Goal: Task Accomplishment & Management: Complete application form

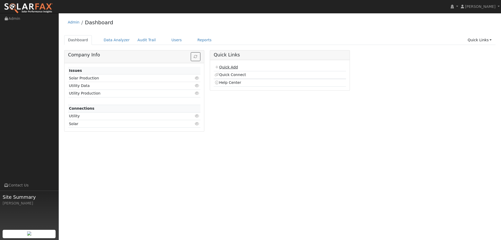
click at [229, 68] on link "Quick Add" at bounding box center [226, 67] width 23 height 4
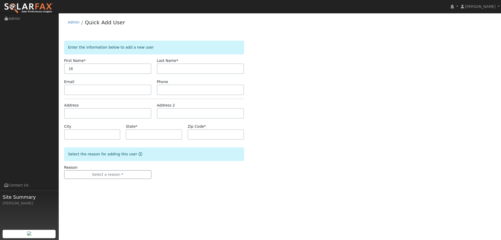
type input "1"
click at [105, 67] on input "text" at bounding box center [107, 68] width 87 height 10
paste input "Ashley And Flavio Cardenas"
type input "Ashley And Flavio Cardenas"
click at [186, 66] on input "text" at bounding box center [200, 68] width 87 height 10
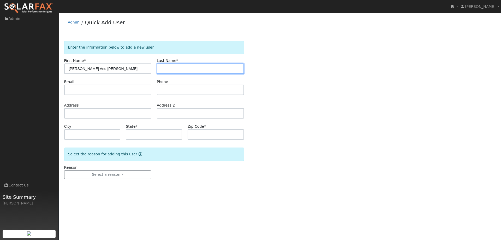
paste input "Ashley And Flavio Cardenas"
drag, startPoint x: 192, startPoint y: 68, endPoint x: 150, endPoint y: 60, distance: 42.9
click at [149, 63] on div "First Name * Ashley And Flavio Cardenas Last Name * Ashley And Flavio Cardenas" at bounding box center [153, 66] width 185 height 16
type input "Cardenas"
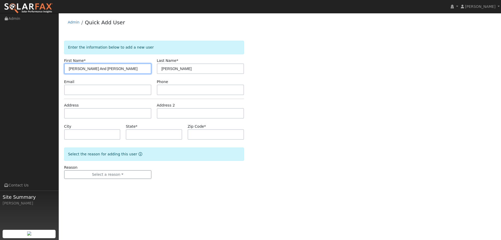
drag, startPoint x: 117, startPoint y: 71, endPoint x: 100, endPoint y: 71, distance: 17.2
click at [100, 71] on input "Ashley And Flavio Cardenas" at bounding box center [107, 68] width 87 height 10
type input "Ashley And Flavio"
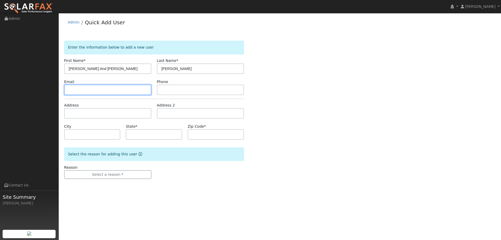
click at [92, 91] on input "text" at bounding box center [107, 90] width 87 height 10
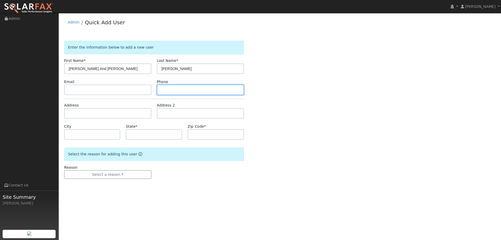
click at [185, 90] on input "text" at bounding box center [200, 90] width 87 height 10
paste input "(707) 673-6994"
type input "(707) 673-6994"
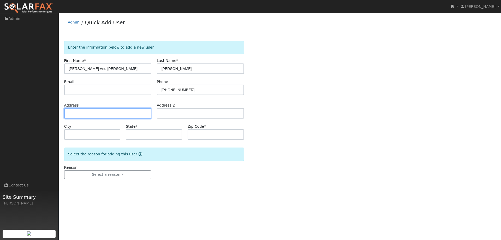
click at [144, 113] on input "text" at bounding box center [107, 113] width 87 height 10
paste input "1612 Mayberry Ct"
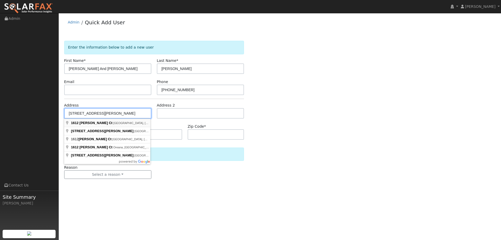
type input "1612 Mayberry Court"
type input "Fairfield"
type input "CA"
type input "94533"
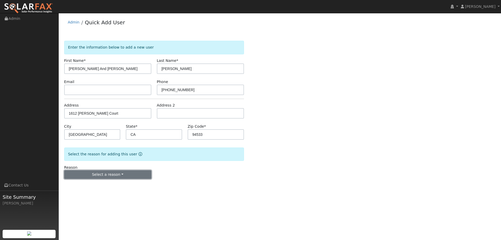
click at [117, 171] on button "Select a reason" at bounding box center [107, 174] width 87 height 9
click at [98, 184] on link "New lead" at bounding box center [94, 185] width 58 height 7
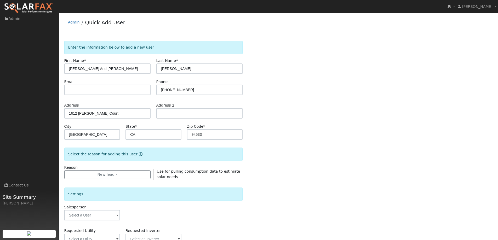
scroll to position [78, 0]
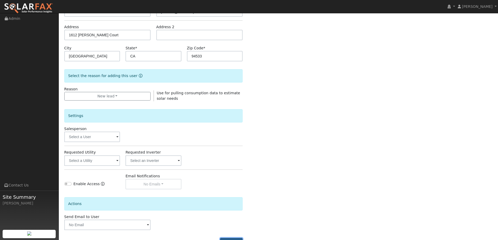
click at [230, 238] on button "Add User" at bounding box center [231, 242] width 23 height 9
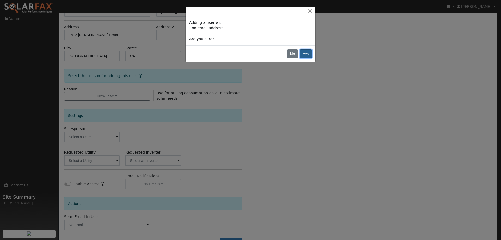
click at [305, 54] on button "Yes" at bounding box center [306, 53] width 12 height 9
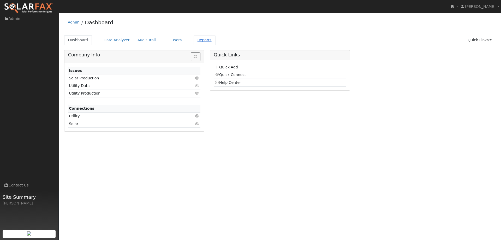
click at [194, 44] on link "Reports" at bounding box center [205, 40] width 22 height 10
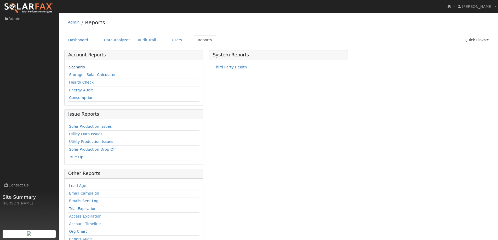
click at [76, 67] on link "Scenario" at bounding box center [77, 67] width 16 height 4
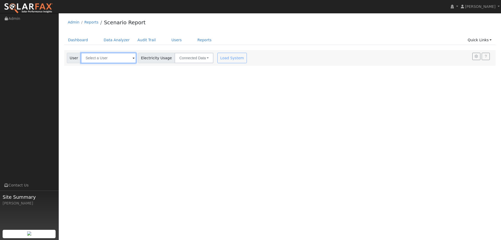
click at [102, 54] on input "text" at bounding box center [108, 58] width 55 height 10
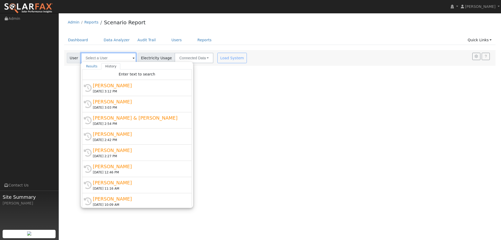
paste input "1612 [PERSON_NAME] Ct"
type input "1612 [PERSON_NAME] Ct"
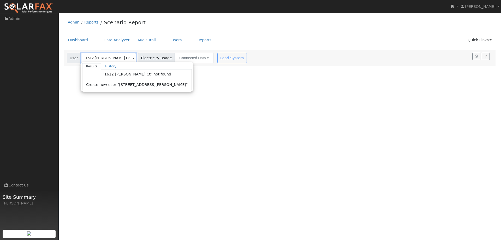
drag, startPoint x: 122, startPoint y: 57, endPoint x: 81, endPoint y: 50, distance: 41.7
click at [81, 50] on div "Admin Reports Scenario Report Dashboard Data Analyzer Audit Trail Users Reports…" at bounding box center [279, 41] width 437 height 50
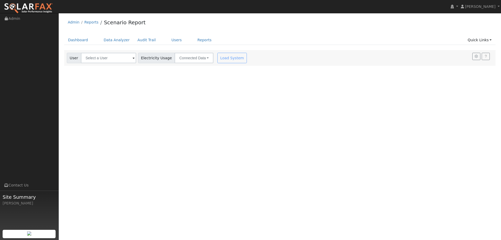
drag, startPoint x: 124, startPoint y: 52, endPoint x: 119, endPoint y: 55, distance: 5.6
click at [119, 55] on div "User Account Select an Ac... Electricity Usage Connected Data Connected Data Es…" at bounding box center [280, 58] width 432 height 16
click at [119, 55] on input "text" at bounding box center [108, 58] width 55 height 10
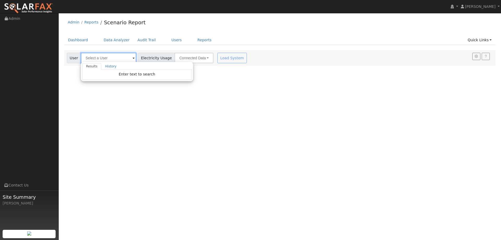
paste input "[PERSON_NAME] And [PERSON_NAME]"
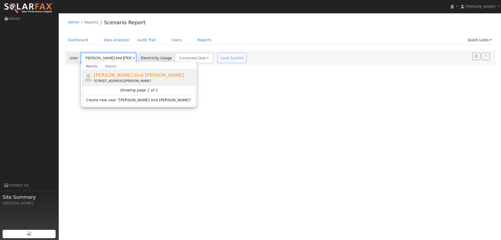
type input "[PERSON_NAME] And [PERSON_NAME]"
click at [127, 74] on span "[PERSON_NAME] And [PERSON_NAME]" at bounding box center [139, 74] width 90 height 5
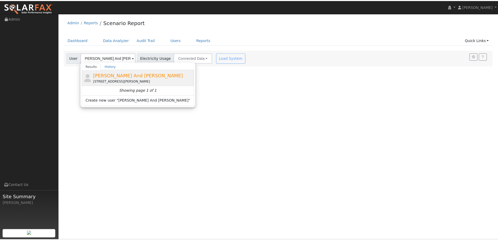
scroll to position [0, 0]
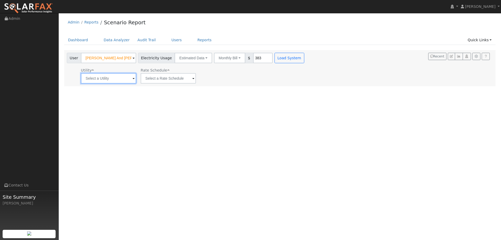
click at [134, 80] on input "text" at bounding box center [108, 78] width 55 height 10
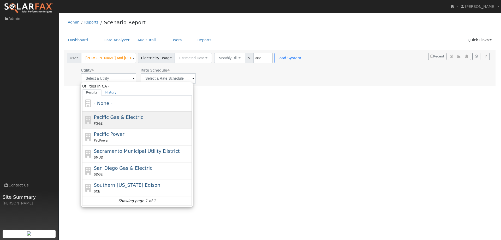
click at [107, 112] on div "Pacific Gas & Electric PG&E" at bounding box center [137, 120] width 110 height 17
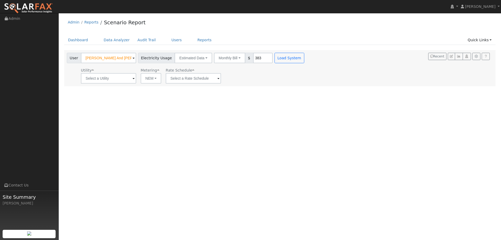
type input "Pacific Gas & Electric"
click at [169, 80] on input "text" at bounding box center [193, 78] width 55 height 10
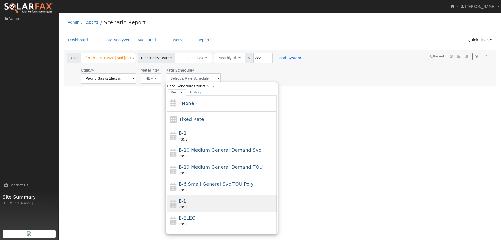
click at [193, 203] on div "E-1 PG&E" at bounding box center [227, 203] width 97 height 13
type input "E-1"
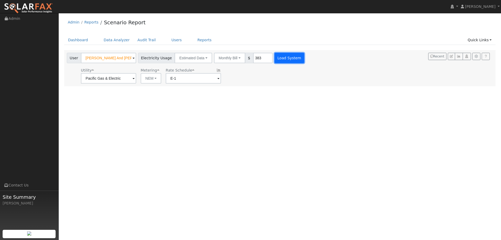
click at [282, 56] on button "Load System" at bounding box center [290, 58] width 30 height 10
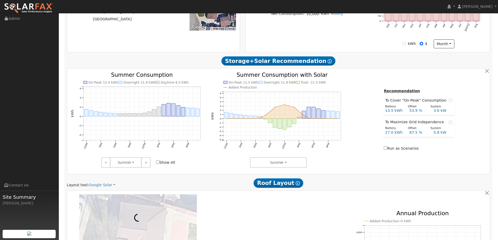
scroll to position [261, 0]
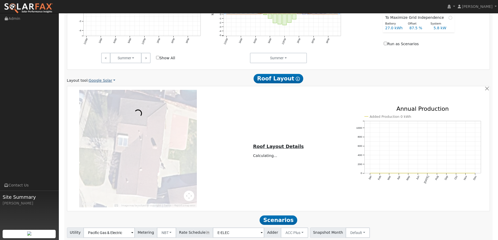
click at [104, 80] on link "Google Solar" at bounding box center [102, 80] width 27 height 5
click at [102, 101] on link "Aurora" at bounding box center [105, 104] width 36 height 7
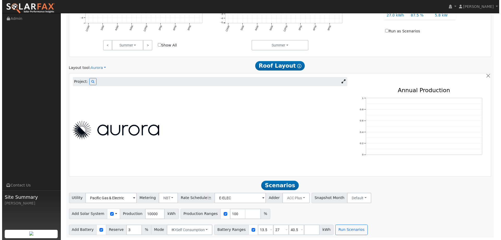
scroll to position [274, 0]
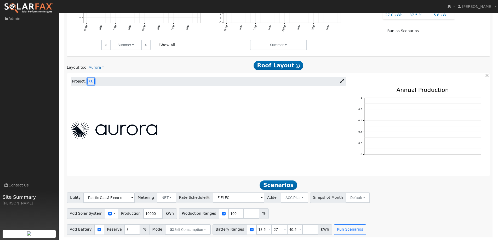
drag, startPoint x: 92, startPoint y: 83, endPoint x: 90, endPoint y: 84, distance: 2.7
click at [90, 84] on button at bounding box center [90, 81] width 7 height 7
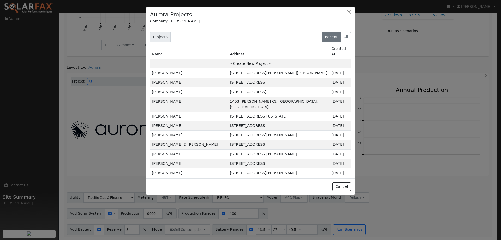
click at [244, 49] on td "Address" at bounding box center [279, 51] width 102 height 15
click at [245, 59] on td "- Create New Project -" at bounding box center [250, 63] width 201 height 9
type input "Ashley And Flavio Cardenas"
type input "1612 Mayberry Court"
type input "Fairfield"
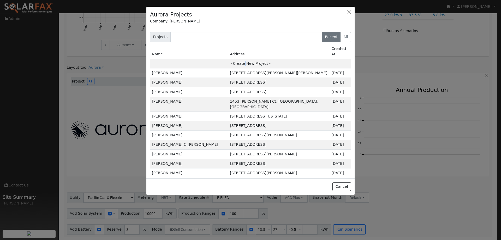
type input "CA"
type input "94533"
type input "Design"
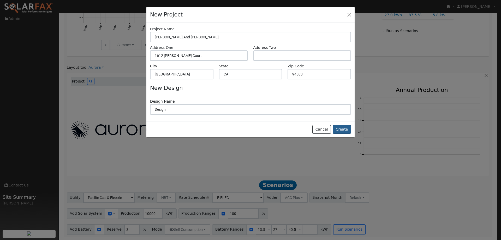
drag, startPoint x: 355, startPoint y: 132, endPoint x: 348, endPoint y: 131, distance: 6.6
click at [354, 132] on div "New Project Project Name Ashley And Flavio Cardenas Address One 1612 Mayberry C…" at bounding box center [250, 72] width 209 height 131
click at [347, 131] on button "Create" at bounding box center [342, 129] width 18 height 9
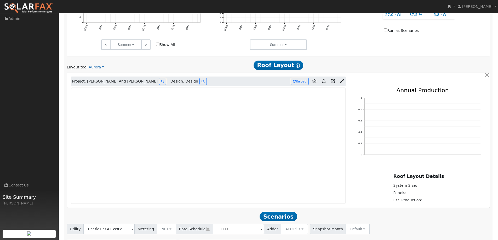
type input "0"
click at [48, 5] on img at bounding box center [28, 8] width 49 height 11
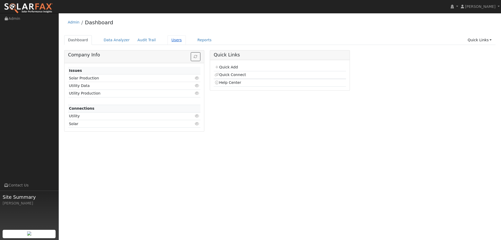
click at [171, 41] on link "Users" at bounding box center [177, 40] width 18 height 10
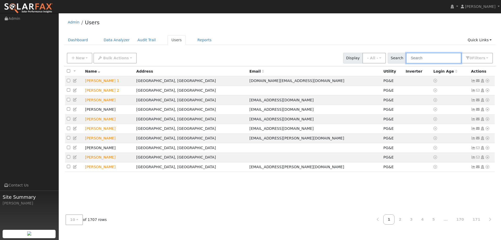
click at [431, 58] on input "text" at bounding box center [433, 58] width 55 height 11
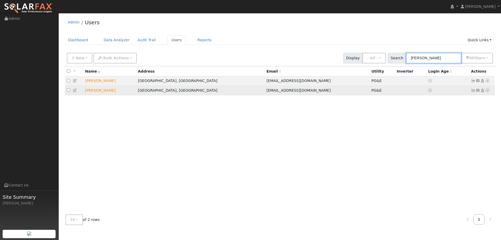
type input "Louie R"
click at [487, 93] on link at bounding box center [488, 90] width 5 height 5
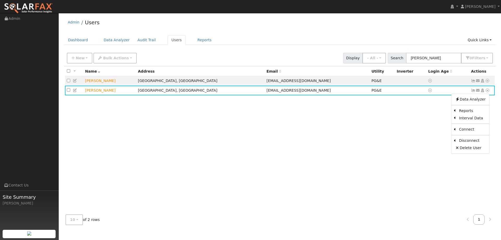
click at [429, 120] on div "All None All on page None on page Name Address Email Utility Inverter Login Age…" at bounding box center [280, 138] width 432 height 144
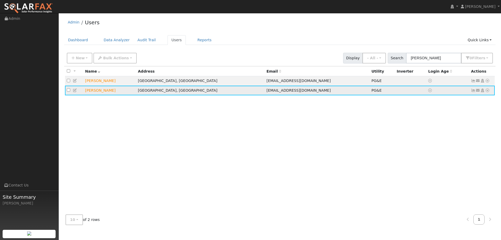
click at [489, 91] on icon at bounding box center [488, 91] width 5 height 4
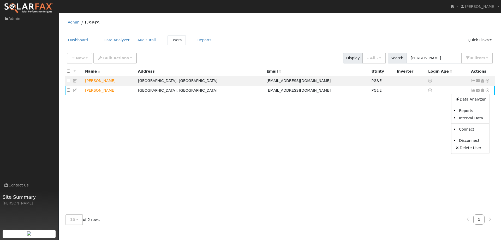
click at [438, 154] on div "All None All on page None on page Name Address Email Utility Inverter Login Age…" at bounding box center [280, 138] width 432 height 144
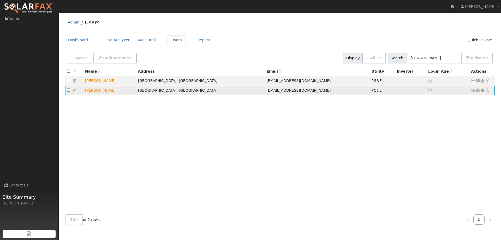
click at [488, 92] on icon at bounding box center [488, 91] width 5 height 4
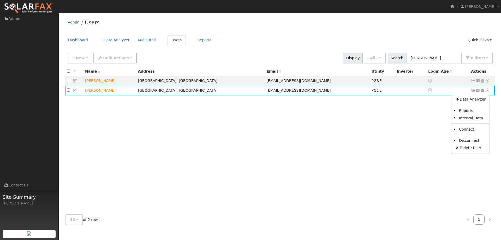
click at [398, 145] on div "All None All on page None on page Name Address Email Utility Inverter Login Age…" at bounding box center [280, 138] width 432 height 144
click at [80, 40] on link "Dashboard" at bounding box center [78, 40] width 28 height 10
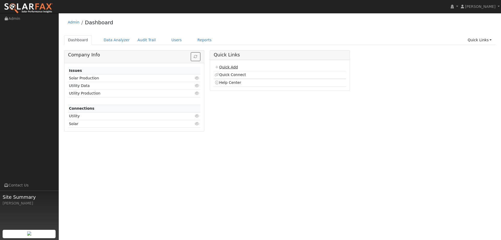
click at [229, 67] on link "Quick Add" at bounding box center [226, 67] width 23 height 4
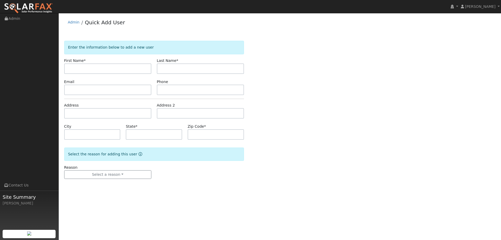
click at [119, 70] on input "text" at bounding box center [107, 68] width 87 height 10
type input "[PERSON_NAME]"
click at [175, 70] on input "text" at bounding box center [200, 68] width 87 height 10
type input "[PERSON_NAME]"
click at [146, 91] on input "text" at bounding box center [107, 90] width 87 height 10
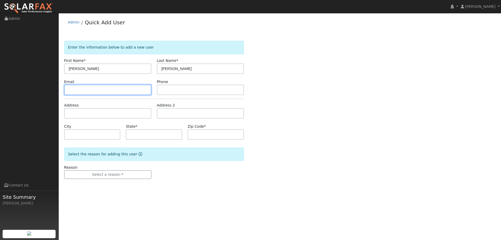
paste input "[EMAIL_ADDRESS][DOMAIN_NAME]"
type input "[EMAIL_ADDRESS][DOMAIN_NAME]"
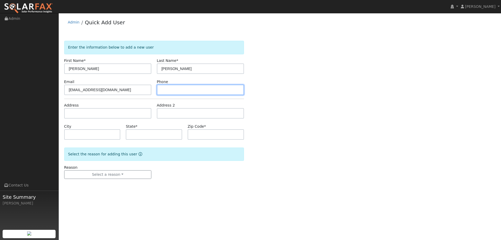
click at [187, 91] on input "text" at bounding box center [200, 90] width 87 height 10
paste input "[PHONE_NUMBER]"
type input "[PHONE_NUMBER]"
click at [95, 122] on form "Enter the information below to add a new user First Name * [PERSON_NAME] Last N…" at bounding box center [154, 115] width 180 height 149
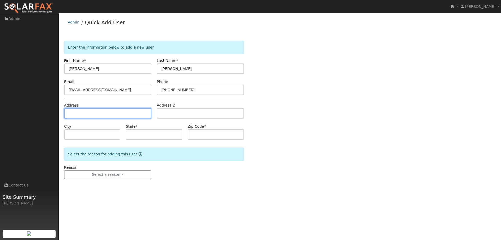
click at [101, 110] on input "text" at bounding box center [107, 113] width 87 height 10
paste input "381 Tulip St"
type input "[STREET_ADDRESS]"
type input "[GEOGRAPHIC_DATA]"
type input "CA"
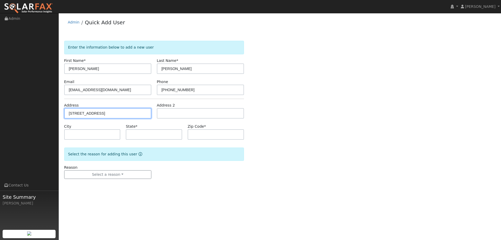
type input "94533"
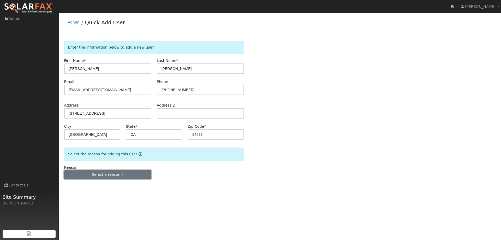
click at [107, 171] on button "Select a reason" at bounding box center [107, 174] width 87 height 9
click at [104, 183] on link "New lead" at bounding box center [94, 185] width 58 height 7
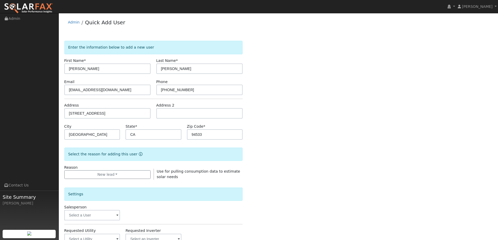
scroll to position [98, 0]
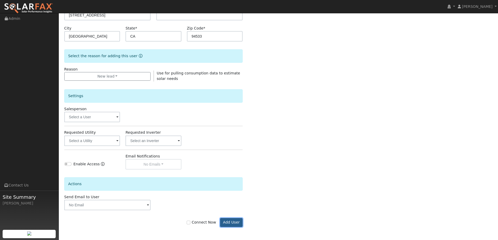
click at [239, 225] on button "Add User" at bounding box center [231, 222] width 23 height 9
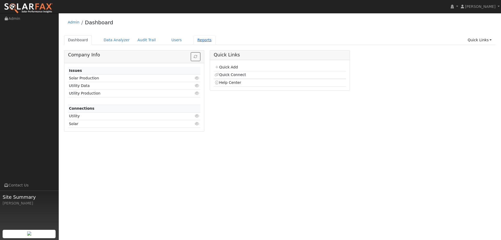
click at [194, 38] on link "Reports" at bounding box center [205, 40] width 22 height 10
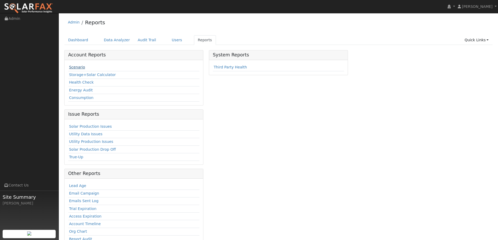
click at [70, 69] on link "Scenario" at bounding box center [77, 67] width 16 height 4
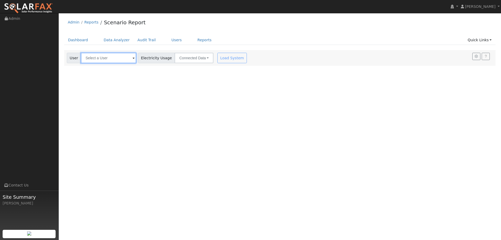
click at [97, 60] on input "text" at bounding box center [108, 58] width 55 height 10
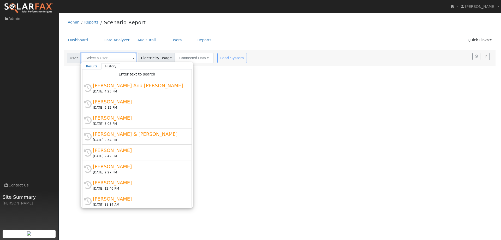
click at [110, 59] on input "text" at bounding box center [108, 58] width 55 height 10
paste input "Kelsey Martinez"
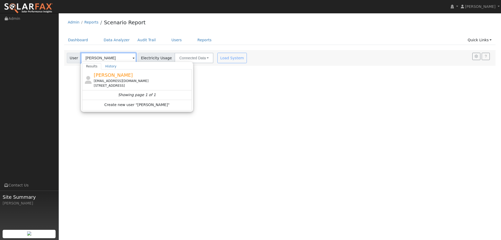
type input "Kelsey Martinez"
click at [118, 77] on span "Kelsey Martinez" at bounding box center [113, 74] width 39 height 5
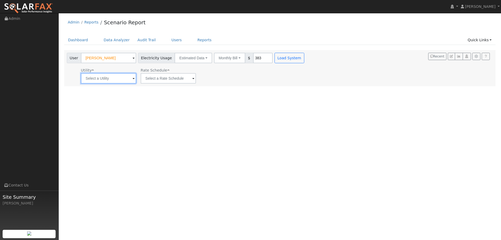
click at [105, 79] on input "text" at bounding box center [108, 78] width 55 height 10
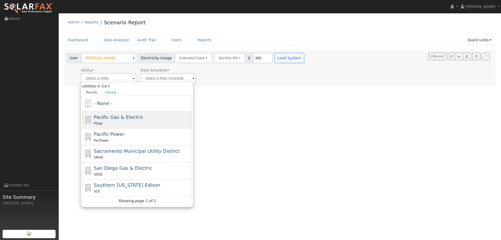
click at [109, 121] on div "PG&E" at bounding box center [142, 123] width 97 height 5
type input "Pacific Gas & Electric"
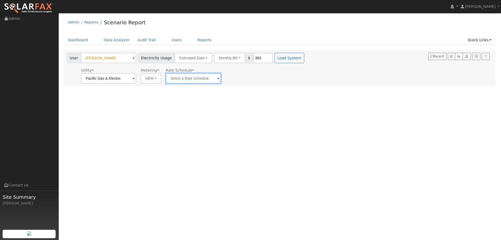
click at [179, 79] on input "text" at bounding box center [193, 78] width 55 height 10
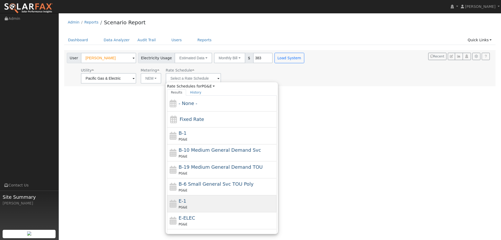
click at [190, 199] on div "E-1 PG&E" at bounding box center [227, 203] width 97 height 13
type input "E-1"
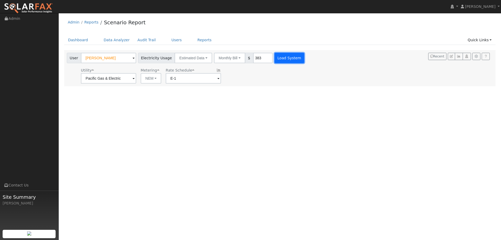
click at [275, 59] on button "Load System" at bounding box center [290, 58] width 30 height 10
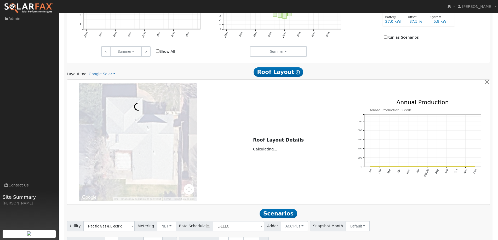
scroll to position [297, 0]
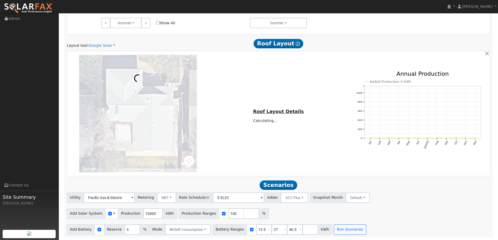
click at [103, 41] on div "Layout tool: Google Solar Google Solar Scanifly Aurora Roof Layout Show Help" at bounding box center [278, 44] width 428 height 10
click at [103, 45] on link "Google Solar" at bounding box center [102, 45] width 27 height 5
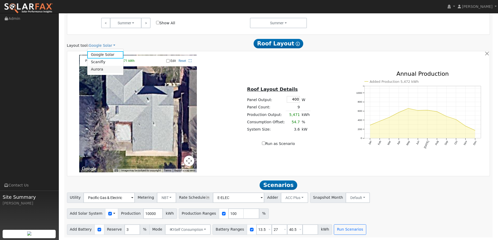
click at [115, 70] on link "Aurora" at bounding box center [105, 69] width 36 height 7
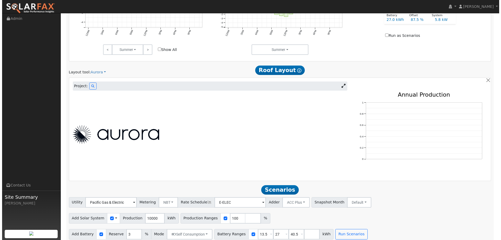
scroll to position [274, 0]
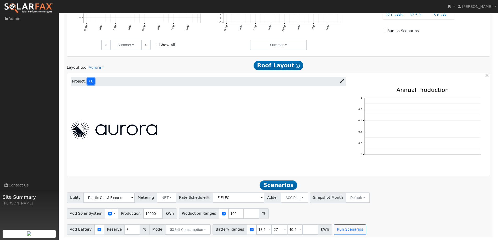
click at [87, 83] on button at bounding box center [90, 81] width 7 height 7
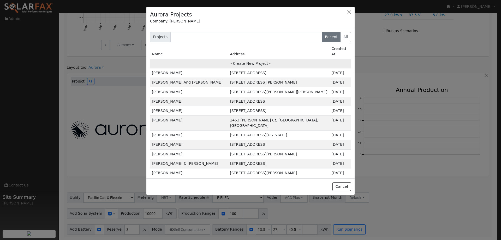
drag, startPoint x: 249, startPoint y: 55, endPoint x: 253, endPoint y: 59, distance: 5.4
click at [249, 59] on td "- Create New Project -" at bounding box center [250, 63] width 201 height 9
type input "Kelsey Martinez"
type input "381 Tulip Street"
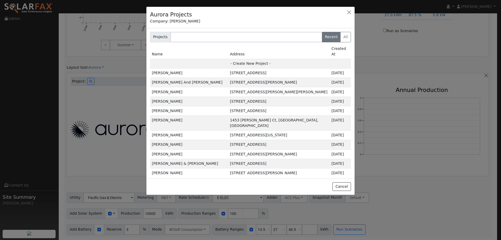
type input "Fairfield"
type input "CA"
type input "94533"
type input "Design"
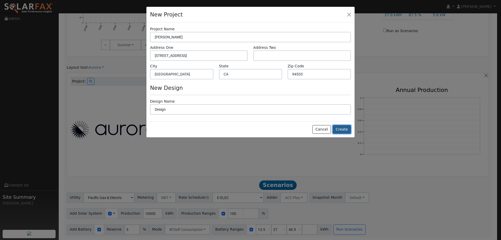
click at [341, 128] on button "Create" at bounding box center [342, 129] width 18 height 9
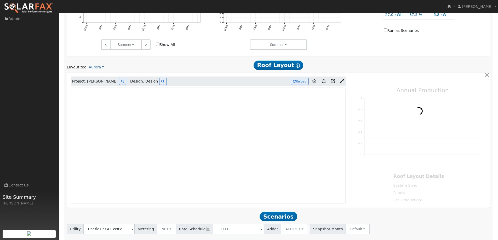
type input "0"
click at [38, 2] on link at bounding box center [28, 6] width 57 height 13
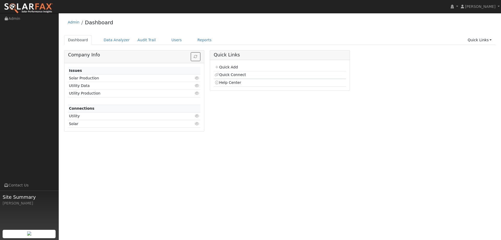
click at [218, 39] on ul "Dashboard Data Analyzer Audit Trail Users Reports Quick Links Quick Add Quick C…" at bounding box center [280, 40] width 432 height 10
click at [232, 66] on link "Quick Add" at bounding box center [226, 67] width 23 height 4
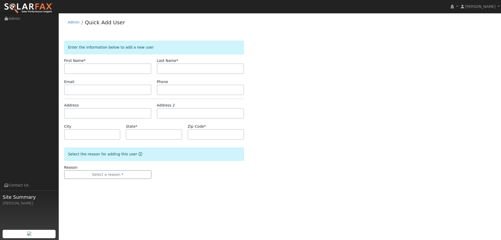
drag, startPoint x: 115, startPoint y: 65, endPoint x: 122, endPoint y: 65, distance: 6.8
click at [116, 65] on input "text" at bounding box center [107, 68] width 87 height 10
click at [97, 65] on input "text" at bounding box center [107, 68] width 87 height 10
paste input "[PERSON_NAME]"
type input "[PERSON_NAME]"
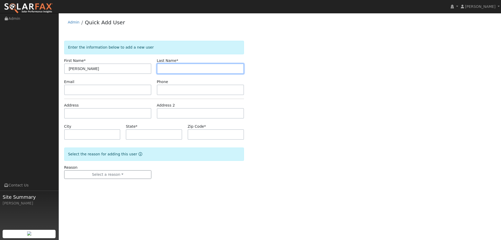
click at [230, 71] on input "text" at bounding box center [200, 68] width 87 height 10
type input "[PERSON_NAME]"
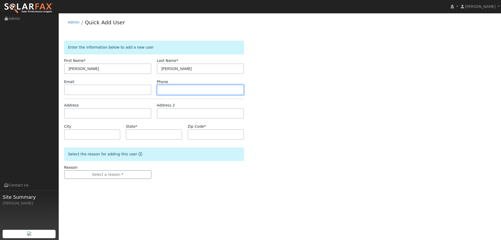
click at [197, 89] on input "text" at bounding box center [200, 90] width 87 height 10
paste input "[PHONE_NUMBER]"
type input "[PHONE_NUMBER]"
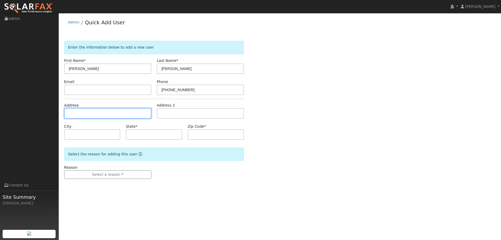
drag, startPoint x: 96, startPoint y: 109, endPoint x: 103, endPoint y: 109, distance: 7.8
click at [96, 109] on input "text" at bounding box center [107, 113] width 87 height 10
click at [113, 115] on input "text" at bounding box center [107, 113] width 87 height 10
paste input "2981 [GEOGRAPHIC_DATA]"
type input "2981 Vista Grande"
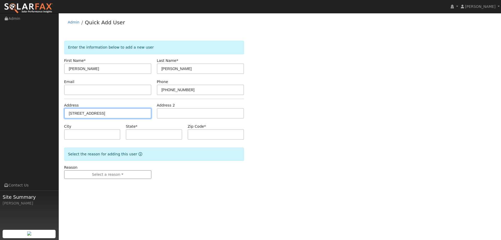
type input "Fairfield"
type input "CA"
type input "94534"
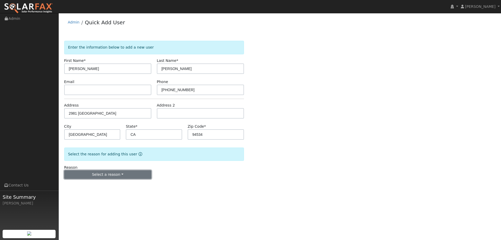
click at [130, 175] on button "Select a reason" at bounding box center [107, 174] width 87 height 9
click at [79, 182] on link "New lead" at bounding box center [94, 185] width 58 height 7
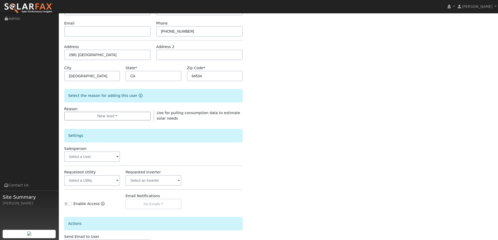
scroll to position [98, 0]
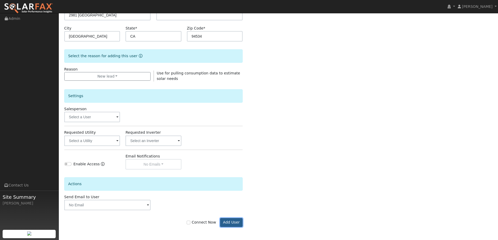
click at [231, 220] on button "Add User" at bounding box center [231, 222] width 23 height 9
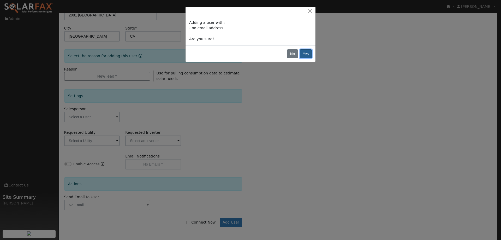
click at [308, 56] on button "Yes" at bounding box center [306, 53] width 12 height 9
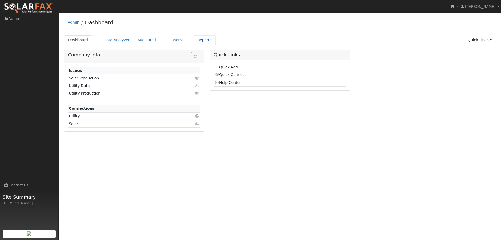
click at [194, 40] on link "Reports" at bounding box center [205, 40] width 22 height 10
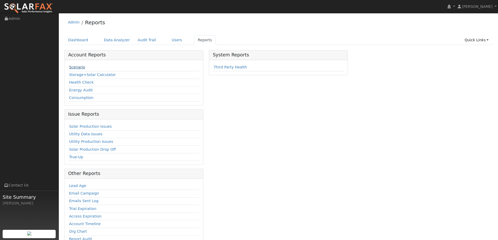
click at [78, 69] on link "Scenario" at bounding box center [77, 67] width 16 height 4
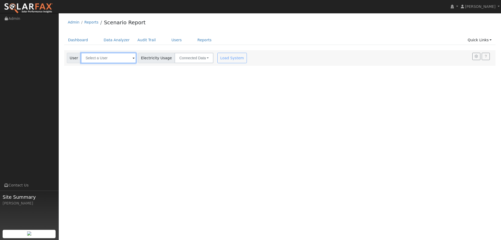
click at [115, 61] on input "text" at bounding box center [108, 58] width 55 height 10
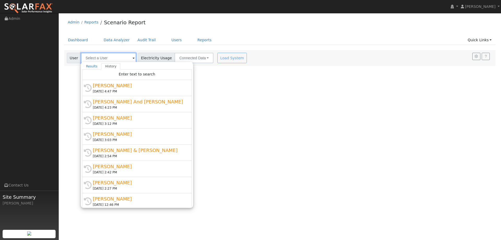
paste input "2981 [GEOGRAPHIC_DATA]"
type input "2981 [GEOGRAPHIC_DATA]"
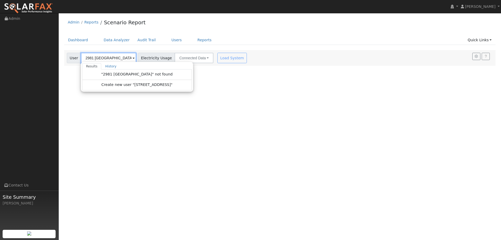
drag, startPoint x: 118, startPoint y: 61, endPoint x: 63, endPoint y: 55, distance: 55.2
click at [63, 55] on div "Settings My Defaults Temporary My Defaults Company Defaults System Defaults Off…" at bounding box center [279, 58] width 437 height 16
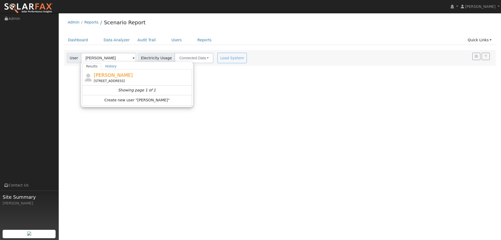
click at [150, 86] on div "Showing page 1 of 1" at bounding box center [137, 90] width 110 height 9
click at [154, 80] on div "2981 Vista Grande, Fairfield, CA 94534" at bounding box center [142, 81] width 97 height 5
type input "Margaret Moya"
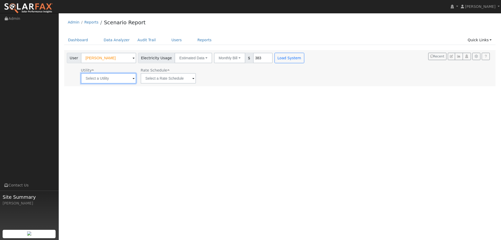
click at [121, 83] on input "text" at bounding box center [108, 78] width 55 height 10
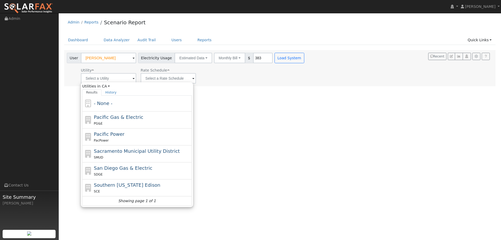
drag, startPoint x: 107, startPoint y: 121, endPoint x: 109, endPoint y: 113, distance: 8.3
click at [106, 120] on div "Pacific Gas & Electric PG&E" at bounding box center [142, 120] width 97 height 13
type input "Pacific Gas & Electric"
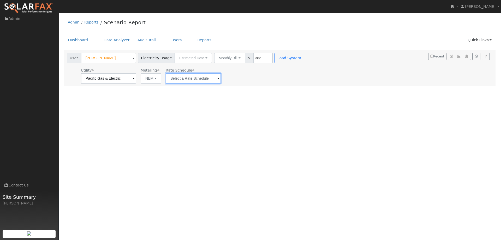
click at [184, 76] on input "text" at bounding box center [193, 78] width 55 height 10
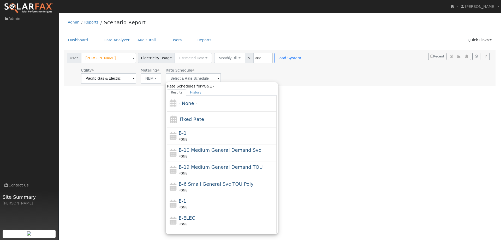
drag, startPoint x: 196, startPoint y: 202, endPoint x: 206, endPoint y: 191, distance: 14.6
click at [197, 202] on div "E-1 PG&E" at bounding box center [227, 203] width 97 height 13
type input "E-1"
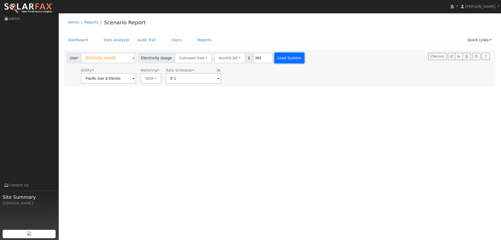
click at [285, 60] on button "Load System" at bounding box center [290, 58] width 30 height 10
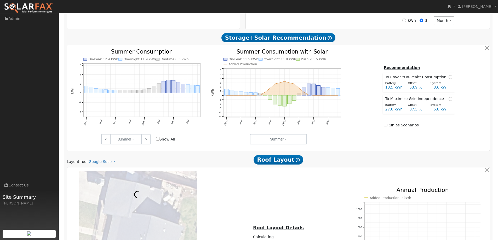
scroll to position [235, 0]
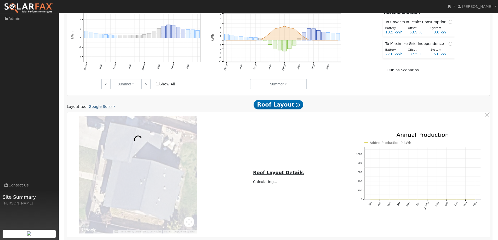
click at [100, 108] on link "Google Solar" at bounding box center [102, 106] width 27 height 5
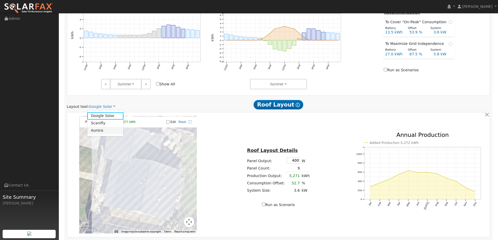
click at [103, 133] on link "Aurora" at bounding box center [105, 130] width 36 height 7
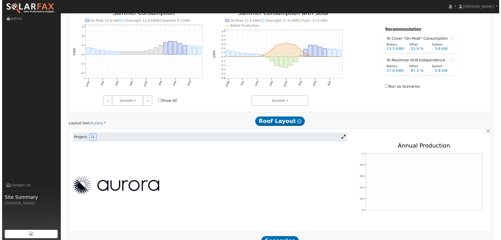
scroll to position [274, 0]
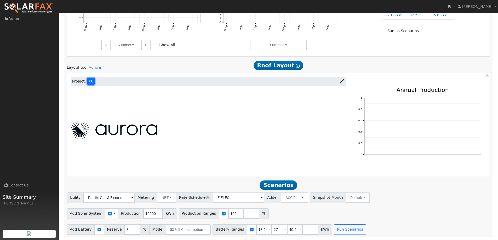
click at [89, 81] on icon at bounding box center [90, 81] width 3 height 3
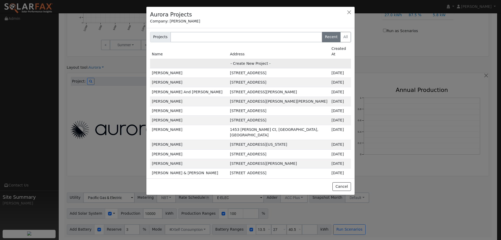
click at [252, 59] on td "- Create New Project -" at bounding box center [250, 63] width 201 height 9
type input "[PERSON_NAME]"
type input "2981 Vista Grande"
type input "Fairfield"
type input "CA"
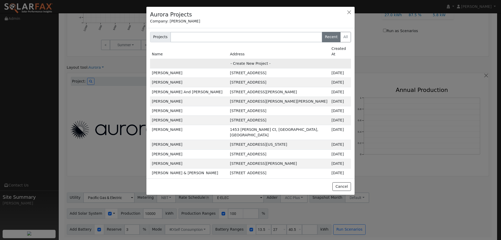
type input "94534"
type input "Design"
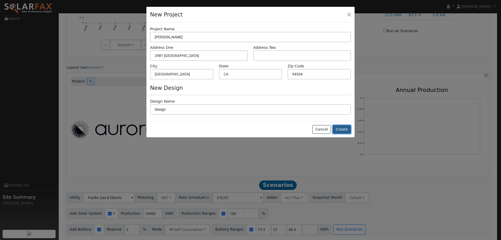
click at [337, 132] on button "Create" at bounding box center [342, 129] width 18 height 9
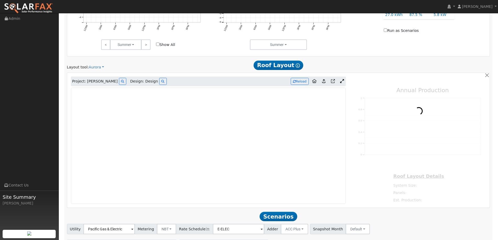
type input "0"
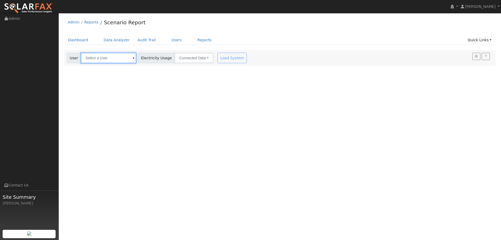
click at [122, 60] on input "text" at bounding box center [108, 58] width 55 height 10
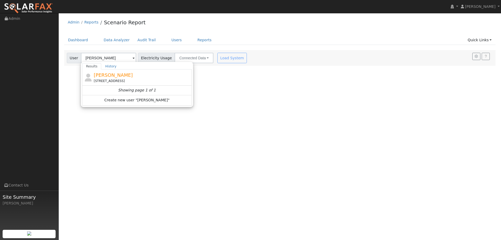
click at [139, 75] on div "Margaret Moya 2981 Vista Grande, Fairfield, CA 94534" at bounding box center [142, 78] width 97 height 12
type input "Margaret Moya"
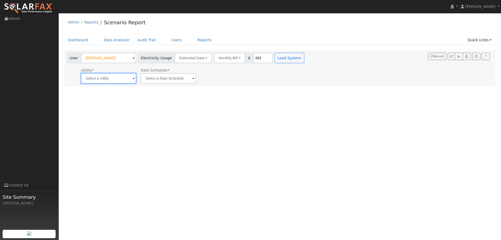
click at [109, 79] on input "text" at bounding box center [108, 78] width 55 height 10
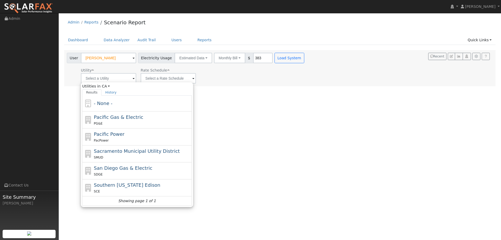
drag, startPoint x: 114, startPoint y: 117, endPoint x: 141, endPoint y: 87, distance: 40.8
click at [113, 116] on span "Pacific Gas & Electric" at bounding box center [118, 116] width 49 height 5
type input "Pacific Gas & Electric"
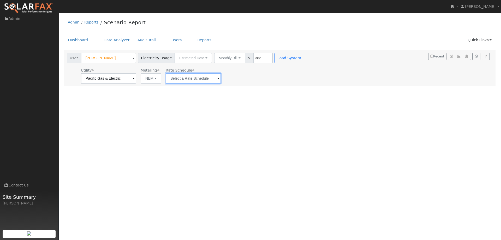
click at [184, 81] on input "text" at bounding box center [193, 78] width 55 height 10
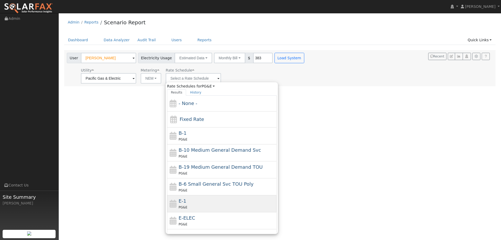
click at [195, 200] on div "E-1 PG&E" at bounding box center [227, 203] width 97 height 13
type input "E-1"
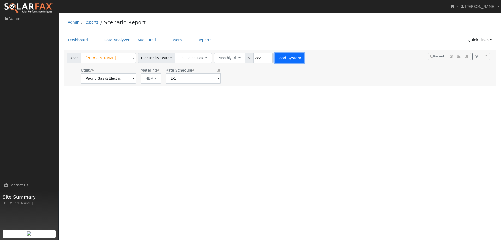
click at [277, 60] on button "Load System" at bounding box center [290, 58] width 30 height 10
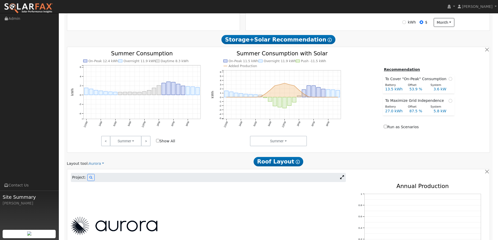
scroll to position [235, 0]
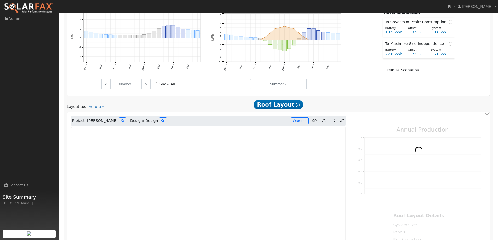
type input "0"
click at [97, 104] on link "Aurora" at bounding box center [96, 106] width 15 height 5
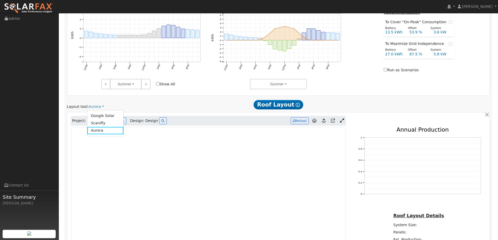
click at [146, 106] on div "Layout tool: Aurora Google Solar Scanifly Aurora" at bounding box center [135, 106] width 137 height 5
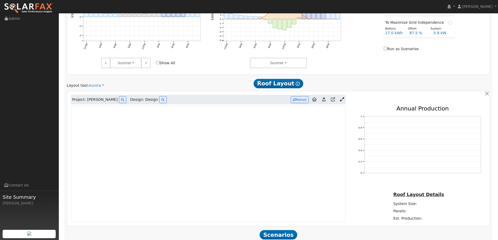
scroll to position [209, 0]
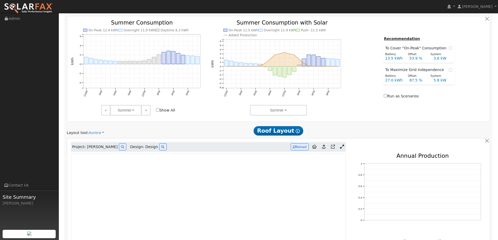
click at [44, 8] on img at bounding box center [28, 8] width 49 height 11
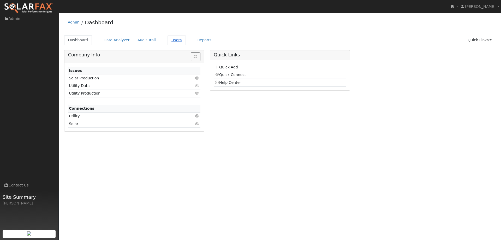
click at [170, 42] on link "Users" at bounding box center [177, 40] width 18 height 10
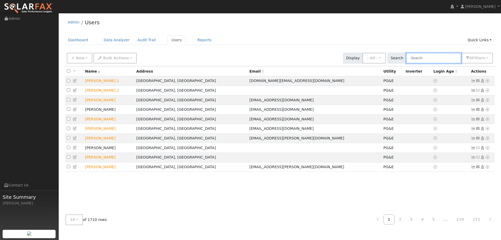
click at [422, 56] on input "text" at bounding box center [433, 58] width 55 height 11
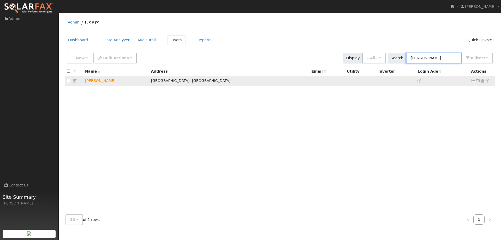
type input "[PERSON_NAME]"
click at [488, 80] on icon at bounding box center [488, 81] width 5 height 4
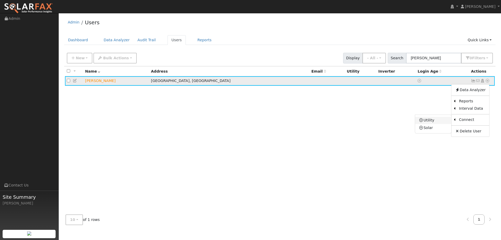
click at [440, 120] on link "Utility" at bounding box center [434, 120] width 36 height 7
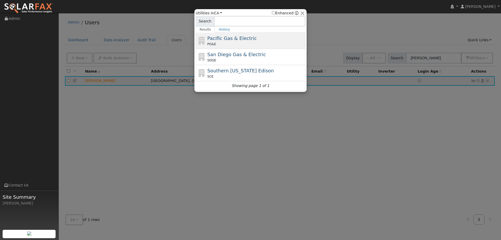
click at [271, 44] on div "PG&E" at bounding box center [256, 44] width 97 height 5
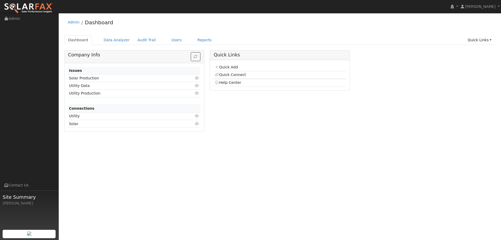
click at [231, 64] on td "Quick Add" at bounding box center [280, 68] width 132 height 8
click at [231, 66] on link "Quick Add" at bounding box center [226, 67] width 23 height 4
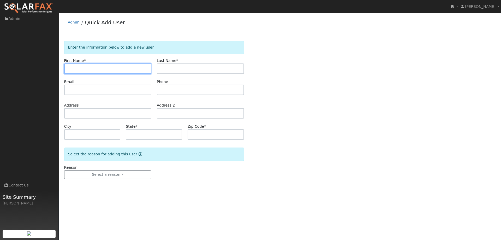
click at [92, 64] on input "text" at bounding box center [107, 68] width 87 height 10
paste input "[PERSON_NAME]"
type input "[PERSON_NAME]"
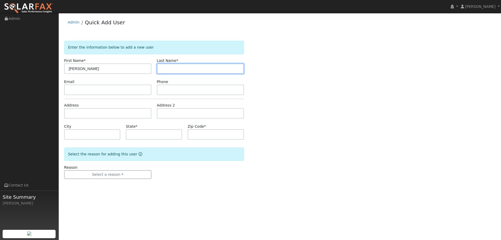
click at [227, 68] on input "text" at bounding box center [200, 68] width 87 height 10
paste input "Sabina"
type input "Sabina"
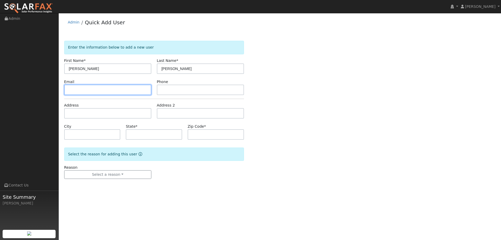
click at [149, 94] on input "text" at bounding box center [107, 90] width 87 height 10
paste input "gueralucy_82@hotmail.com"
type input "gueralucy_82@hotmail.com"
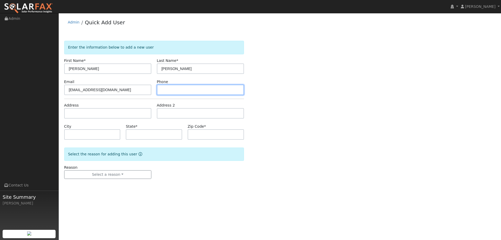
click at [205, 89] on input "text" at bounding box center [200, 90] width 87 height 10
paste input "(415) 497-3348"
type input "(415) 497-3348"
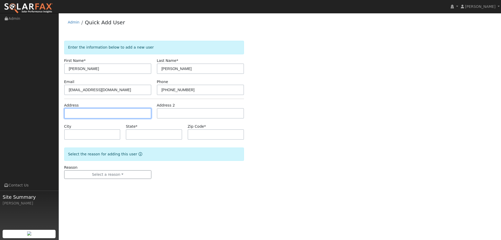
click at [110, 116] on input "text" at bounding box center [107, 113] width 87 height 10
paste input "1673 Newburgh Dr"
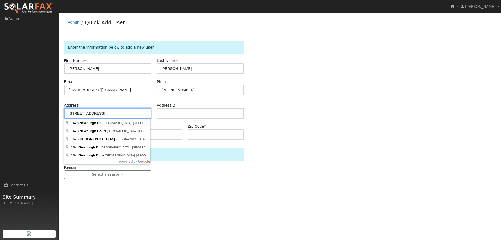
type input "1673 Newburgh Drive"
type input "Fairfield"
type input "CA"
type input "94534"
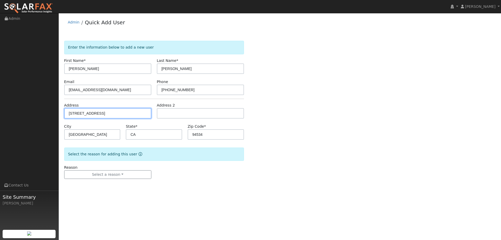
click at [121, 112] on input "1673 Newburgh Drive" at bounding box center [107, 113] width 87 height 10
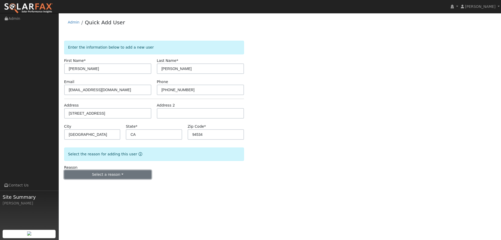
click at [87, 174] on button "Select a reason" at bounding box center [107, 174] width 87 height 9
click at [92, 184] on link "New lead" at bounding box center [94, 185] width 58 height 7
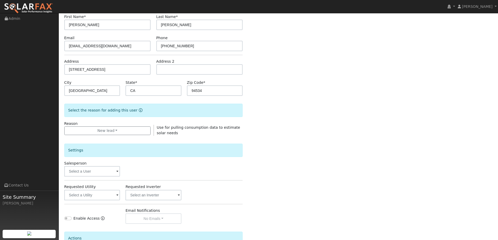
scroll to position [98, 0]
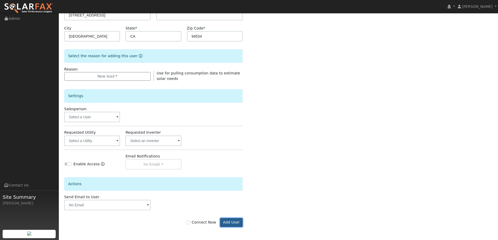
click at [233, 218] on button "Add User" at bounding box center [231, 222] width 23 height 9
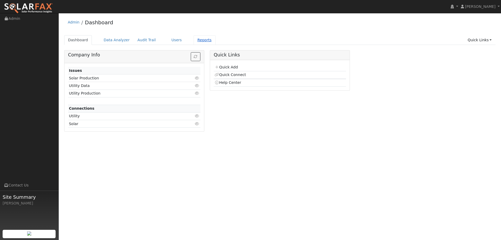
click at [194, 38] on link "Reports" at bounding box center [205, 40] width 22 height 10
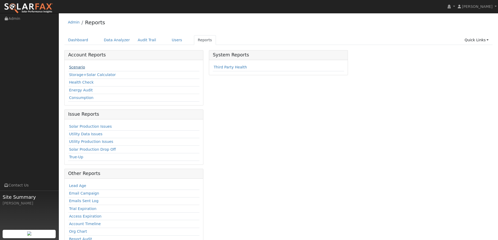
click at [82, 69] on link "Scenario" at bounding box center [77, 67] width 16 height 4
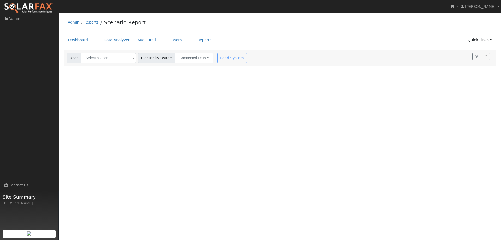
click at [130, 64] on div "User Account Select an Ac... Electricity Usage Connected Data Connected Data Es…" at bounding box center [280, 58] width 432 height 16
click at [127, 59] on input "text" at bounding box center [108, 58] width 55 height 10
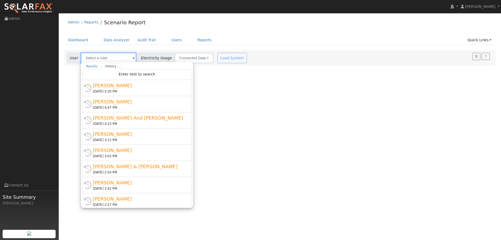
click at [97, 59] on input "text" at bounding box center [108, 58] width 55 height 10
paste input "[PERSON_NAME]"
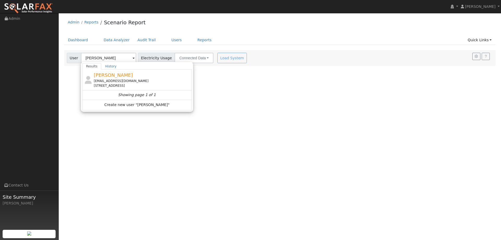
drag, startPoint x: 120, startPoint y: 78, endPoint x: 134, endPoint y: 70, distance: 15.5
click at [123, 75] on div "[PERSON_NAME] [EMAIL_ADDRESS][DOMAIN_NAME] [STREET_ADDRESS]" at bounding box center [142, 80] width 97 height 16
type input "[PERSON_NAME]"
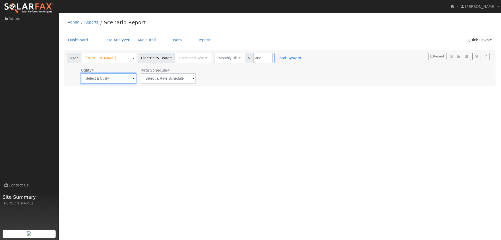
click at [120, 77] on input "text" at bounding box center [108, 78] width 55 height 10
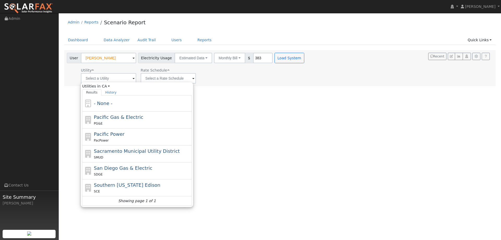
drag, startPoint x: 124, startPoint y: 124, endPoint x: 133, endPoint y: 108, distance: 18.2
click at [124, 122] on div "PG&E" at bounding box center [142, 123] width 97 height 5
type input "Pacific Gas & Electric"
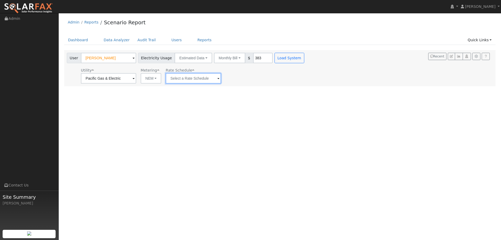
click at [204, 80] on input "text" at bounding box center [193, 78] width 55 height 10
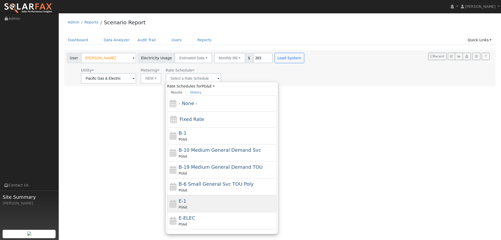
click at [209, 197] on div "E-1 PG&E" at bounding box center [222, 203] width 110 height 17
type input "E-1"
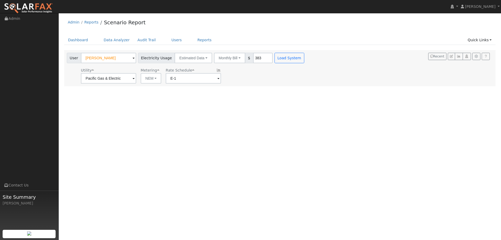
click at [294, 56] on div "Load System" at bounding box center [290, 58] width 33 height 10
click at [289, 57] on button "Load System" at bounding box center [290, 58] width 30 height 10
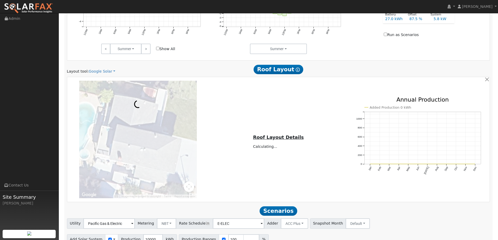
scroll to position [297, 0]
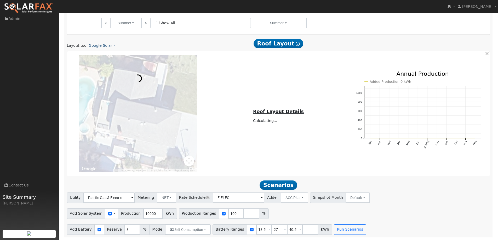
click at [97, 43] on link "Google Solar" at bounding box center [102, 45] width 27 height 5
click at [106, 66] on link "Aurora" at bounding box center [105, 69] width 36 height 7
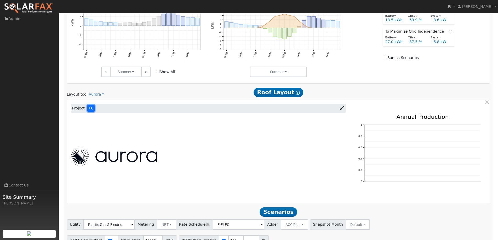
click at [90, 107] on button at bounding box center [90, 108] width 7 height 7
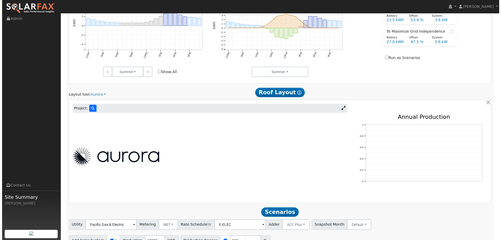
scroll to position [248, 0]
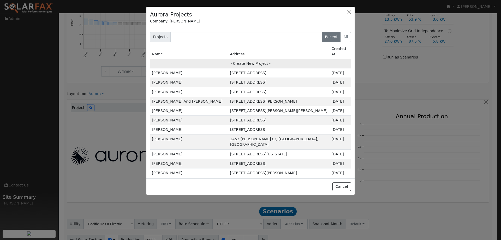
click at [223, 59] on td "- Create New Project -" at bounding box center [250, 63] width 201 height 9
type input "[PERSON_NAME]"
type input "[STREET_ADDRESS]"
type input "[GEOGRAPHIC_DATA]"
type input "CA"
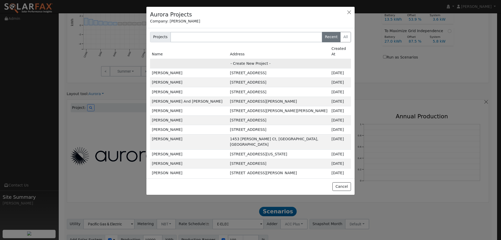
type input "94534"
type input "Design"
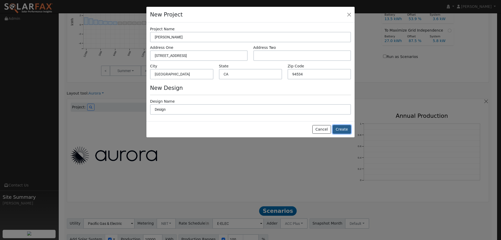
click at [345, 130] on button "Create" at bounding box center [342, 129] width 18 height 9
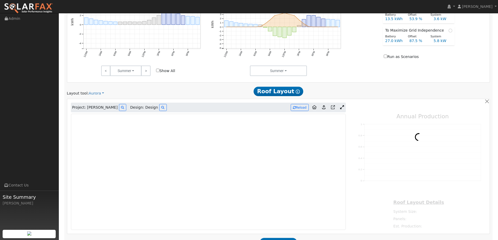
type input "0"
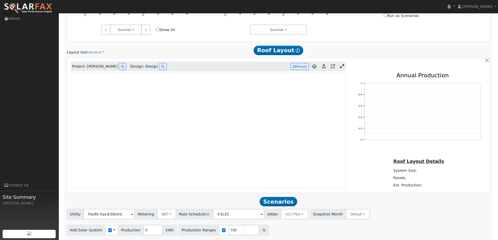
scroll to position [280, 0]
